Goal: Contribute content: Contribute content

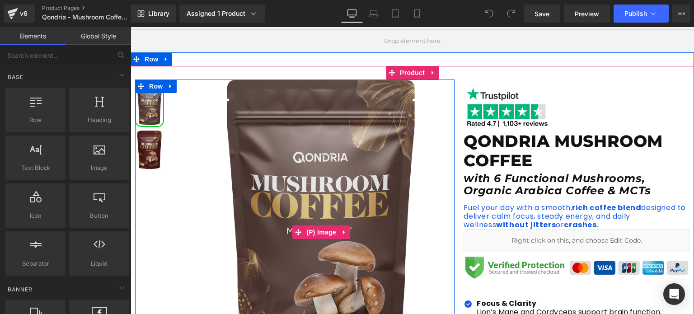
scroll to position [79, 0]
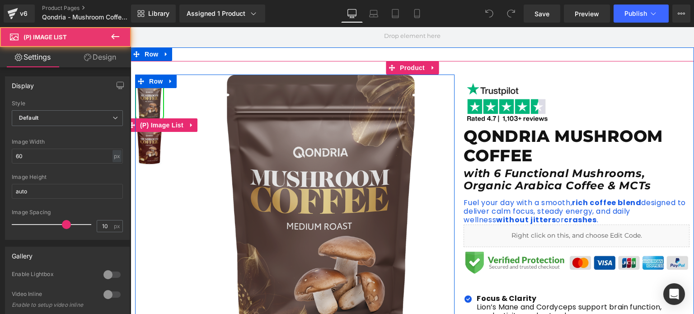
click at [153, 115] on img at bounding box center [149, 101] width 27 height 39
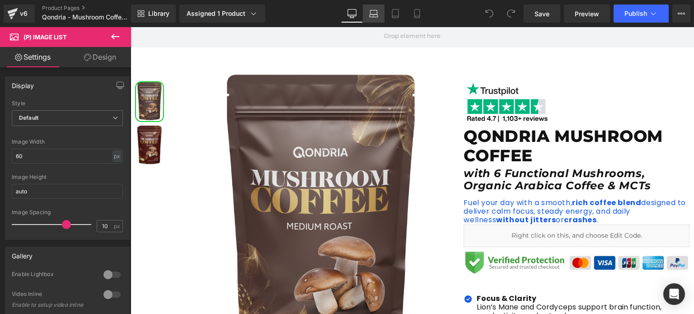
click at [372, 16] on icon at bounding box center [373, 13] width 9 height 9
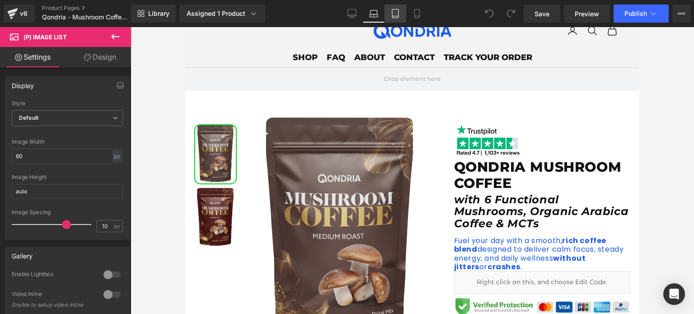
click at [395, 12] on icon at bounding box center [395, 13] width 9 height 9
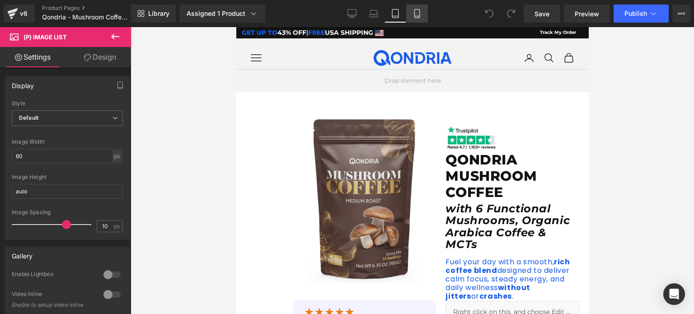
click at [418, 16] on icon at bounding box center [417, 16] width 5 height 0
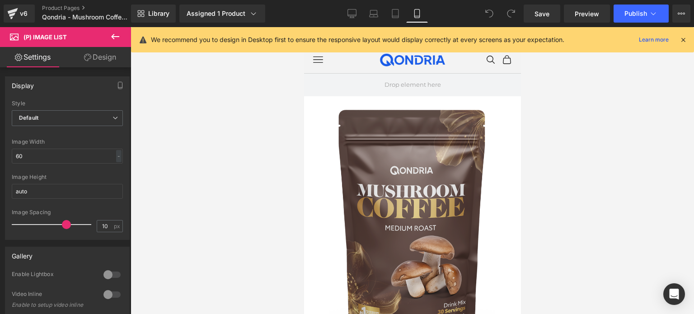
click at [90, 54] on link "Design" at bounding box center [100, 57] width 66 height 20
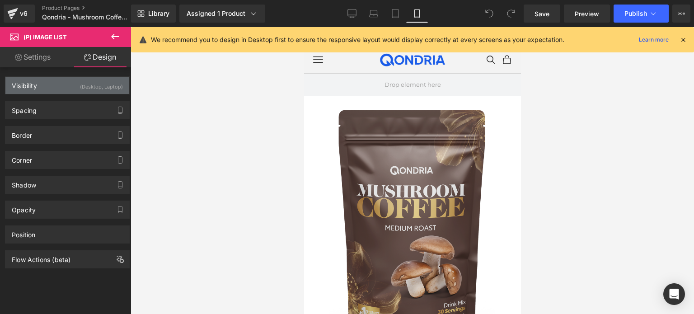
click at [89, 91] on div "(Desktop, Laptop)" at bounding box center [101, 84] width 43 height 15
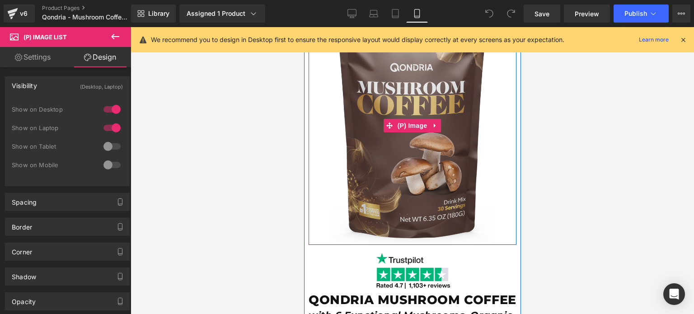
scroll to position [132, 0]
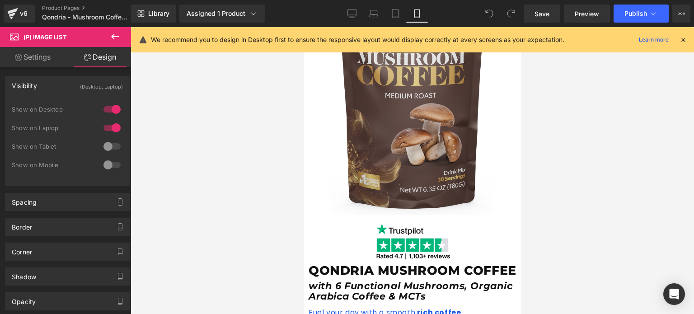
click at [108, 145] on div at bounding box center [112, 146] width 22 height 14
click at [108, 164] on div at bounding box center [112, 165] width 22 height 14
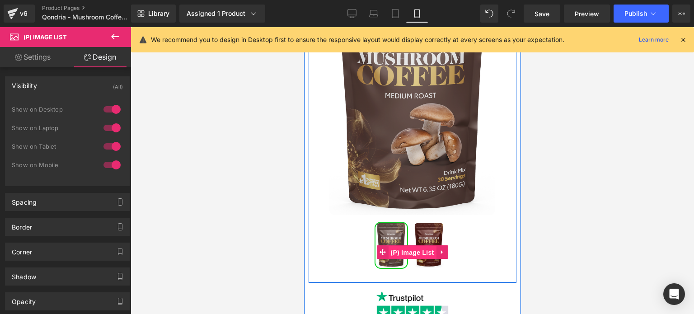
click at [400, 250] on span "(P) Image List" at bounding box center [412, 253] width 48 height 14
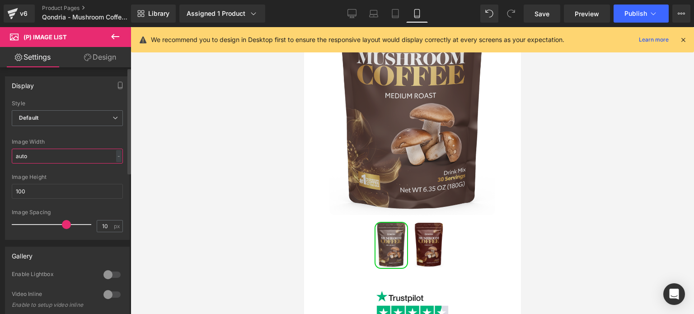
click at [60, 155] on input "auto" at bounding box center [67, 156] width 111 height 15
click at [55, 118] on span "Default" at bounding box center [67, 118] width 111 height 16
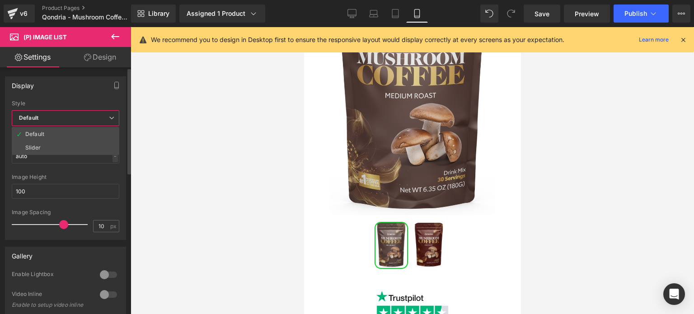
click at [55, 118] on span "Default" at bounding box center [66, 118] width 108 height 16
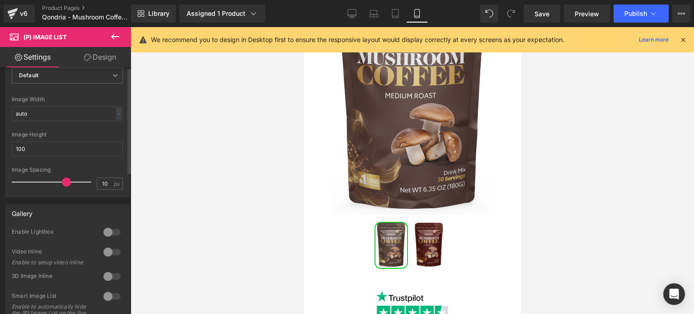
scroll to position [0, 0]
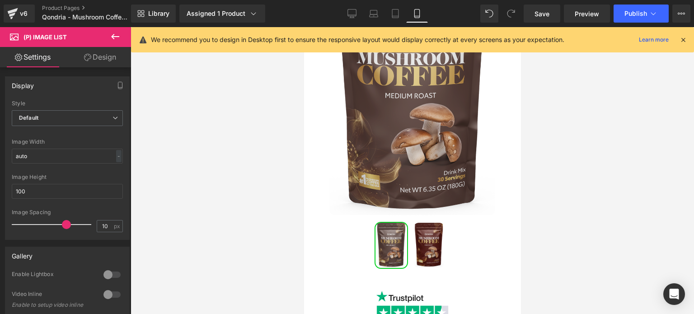
click at [99, 54] on link "Design" at bounding box center [100, 57] width 66 height 20
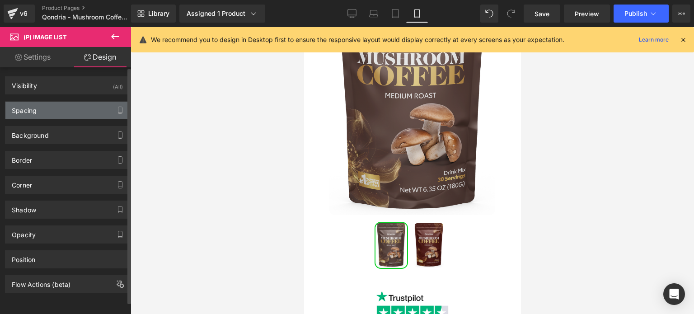
click at [76, 112] on div "Spacing" at bounding box center [67, 110] width 124 height 17
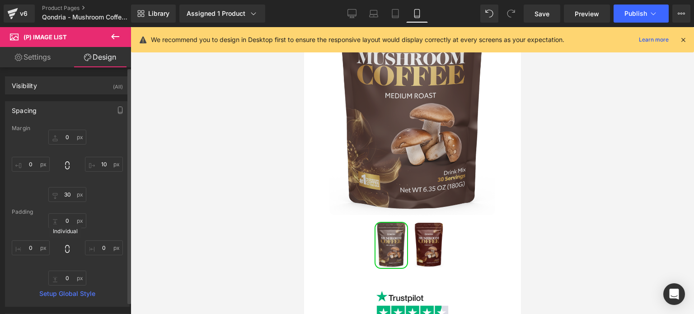
click at [66, 249] on icon at bounding box center [67, 249] width 9 height 9
click at [64, 222] on input "0" at bounding box center [67, 220] width 38 height 15
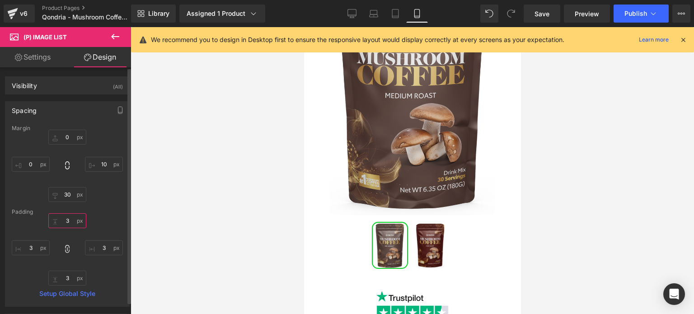
type input "2"
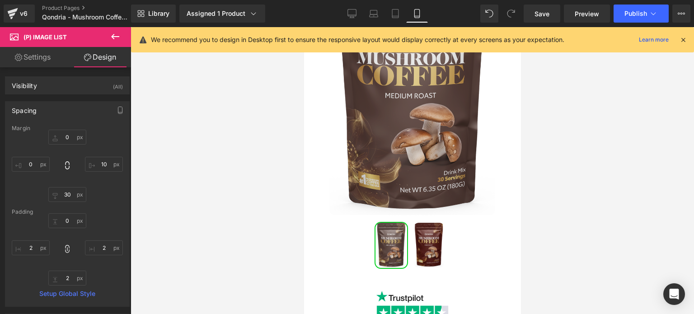
click at [31, 61] on link "Settings" at bounding box center [33, 57] width 66 height 20
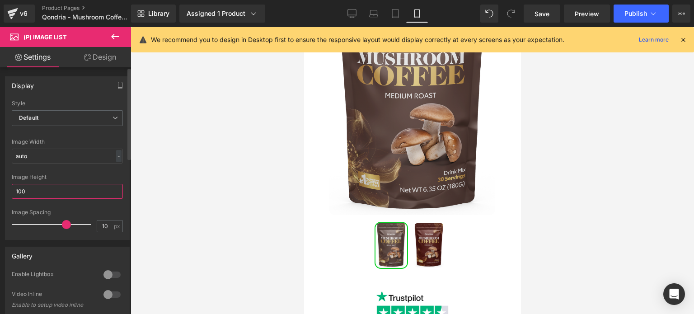
click at [40, 191] on input "100" at bounding box center [67, 191] width 111 height 15
click at [45, 155] on input "auto" at bounding box center [67, 156] width 111 height 15
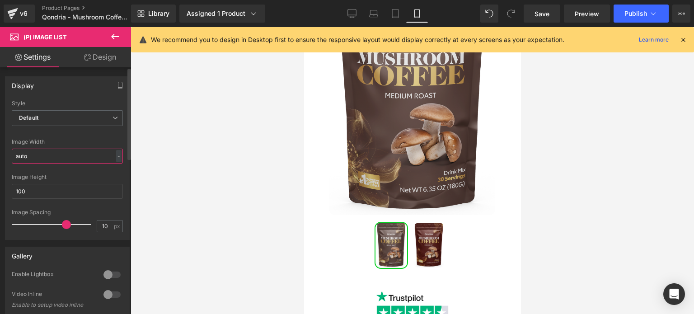
click at [45, 155] on input "auto" at bounding box center [67, 156] width 111 height 15
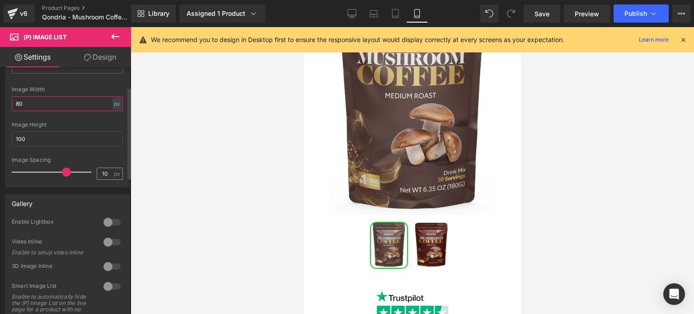
type input "80"
click at [102, 168] on input "10" at bounding box center [105, 173] width 16 height 11
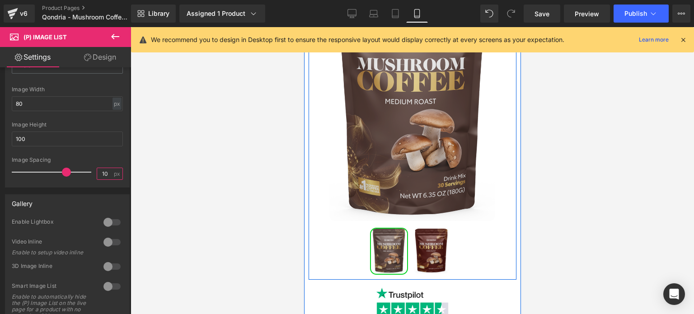
scroll to position [125, 0]
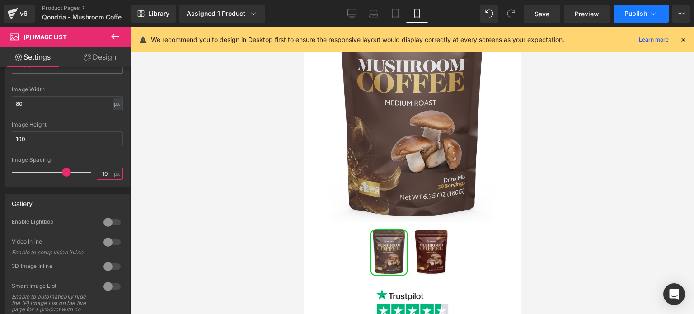
type input "10"
click at [635, 13] on span "Publish" at bounding box center [636, 13] width 23 height 7
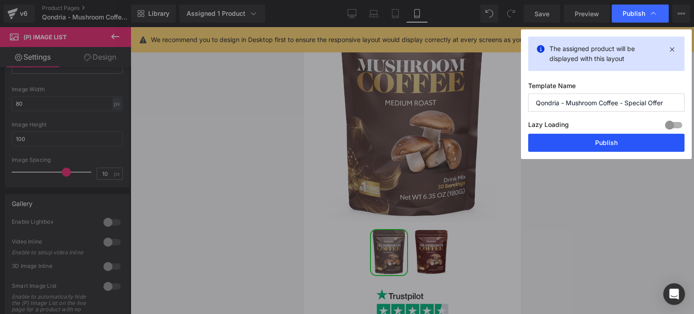
drag, startPoint x: 615, startPoint y: 146, endPoint x: 179, endPoint y: 105, distance: 438.3
click at [615, 146] on button "Publish" at bounding box center [607, 143] width 156 height 18
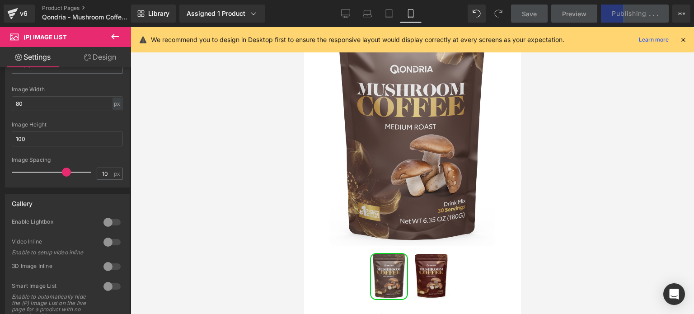
scroll to position [101, 0]
